Goal: Task Accomplishment & Management: Manage account settings

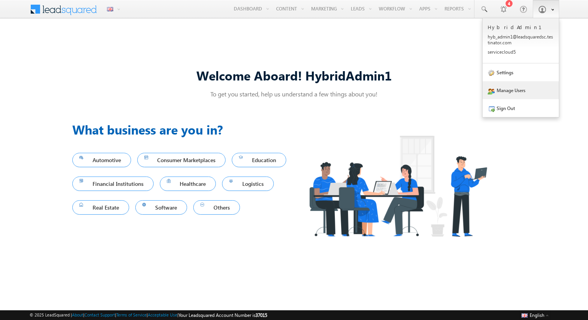
click at [506, 90] on link "Manage Users" at bounding box center [521, 90] width 76 height 18
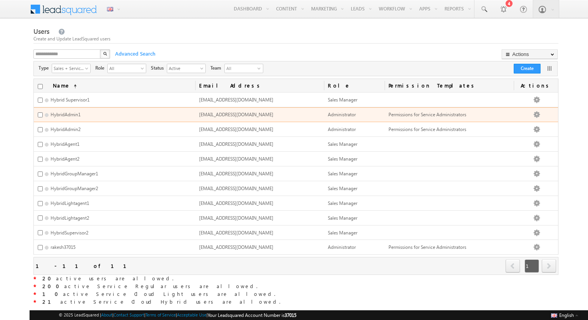
drag, startPoint x: 301, startPoint y: 113, endPoint x: 291, endPoint y: 114, distance: 9.8
click at [291, 114] on td "[EMAIL_ADDRESS][DOMAIN_NAME]" at bounding box center [259, 114] width 129 height 15
copy span "[EMAIL_ADDRESS][DOMAIN_NAME]"
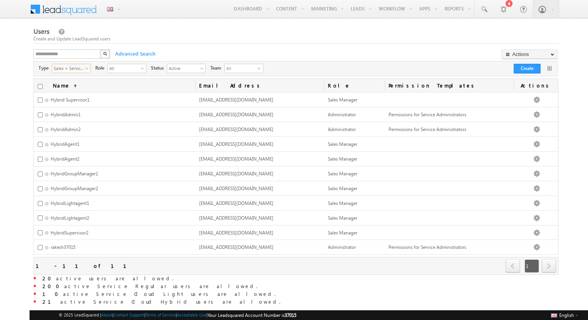
click at [86, 69] on span "select" at bounding box center [88, 68] width 6 height 4
click at [80, 99] on li "Service Cloud Users" at bounding box center [71, 96] width 38 height 15
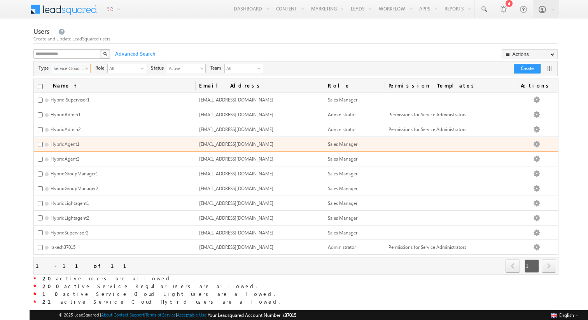
scroll to position [16, 0]
